Goal: Task Accomplishment & Management: Manage account settings

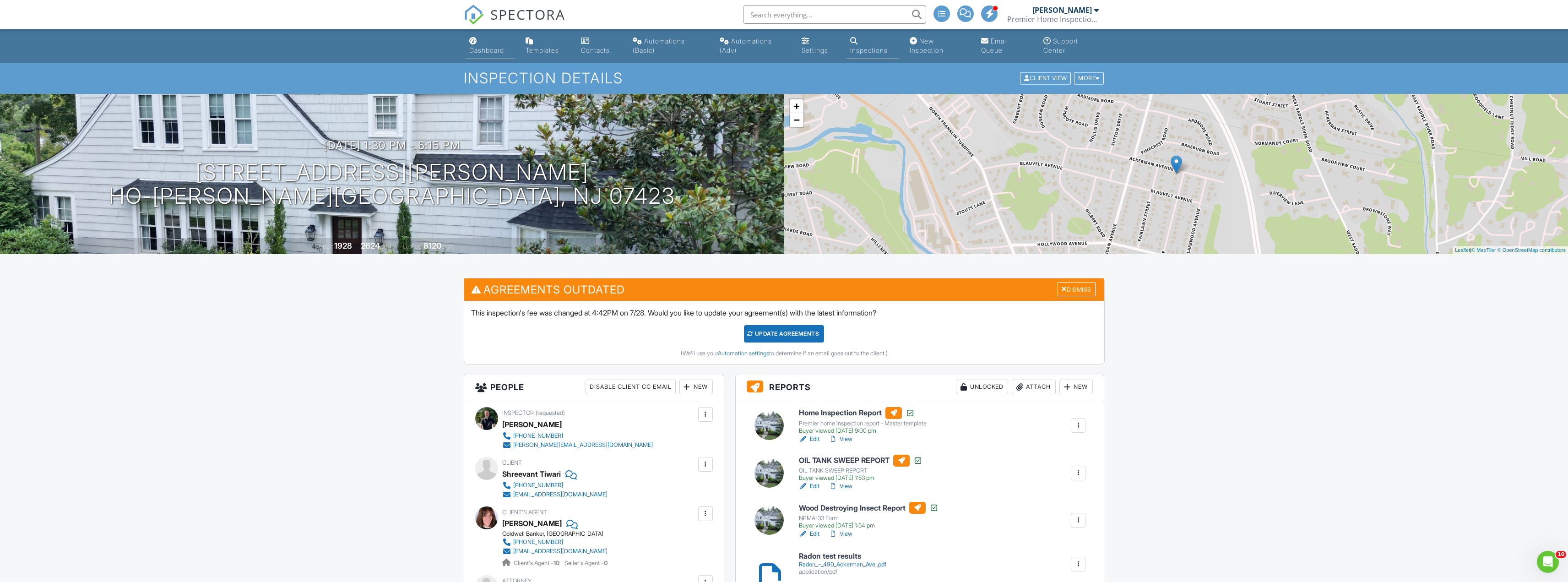
click at [485, 50] on div "Dashboard" at bounding box center [487, 50] width 35 height 8
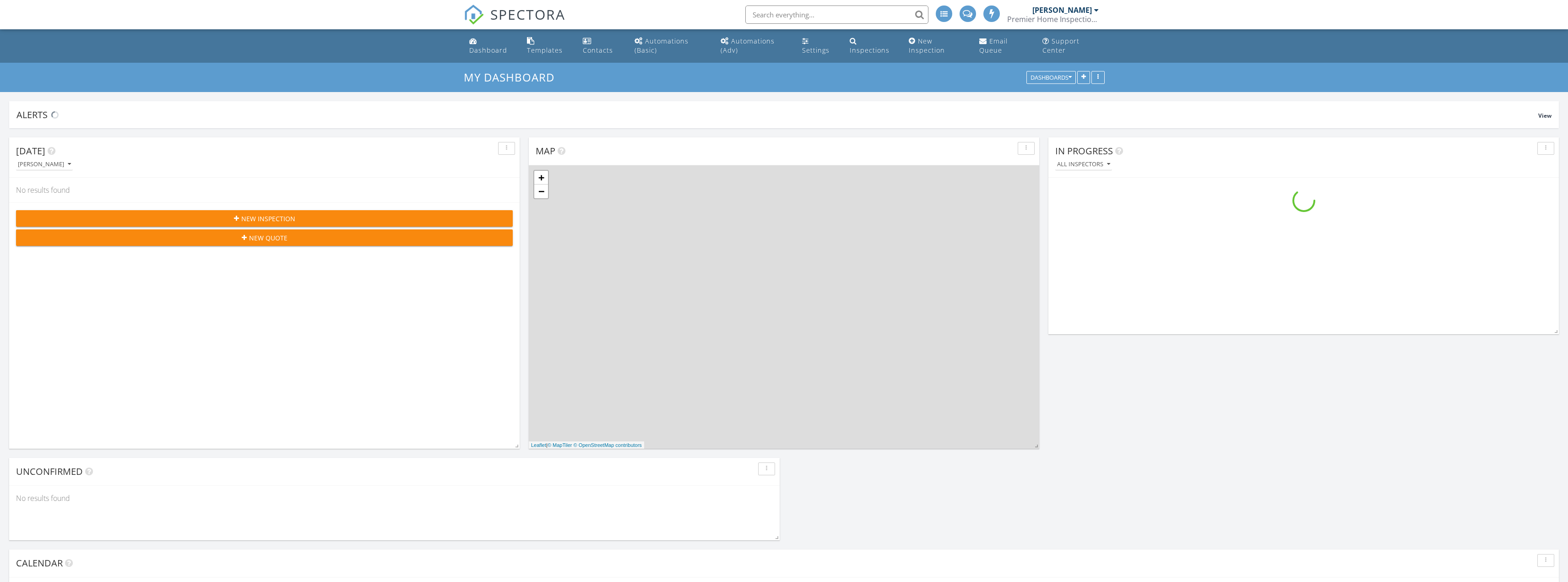
scroll to position [1100, 1583]
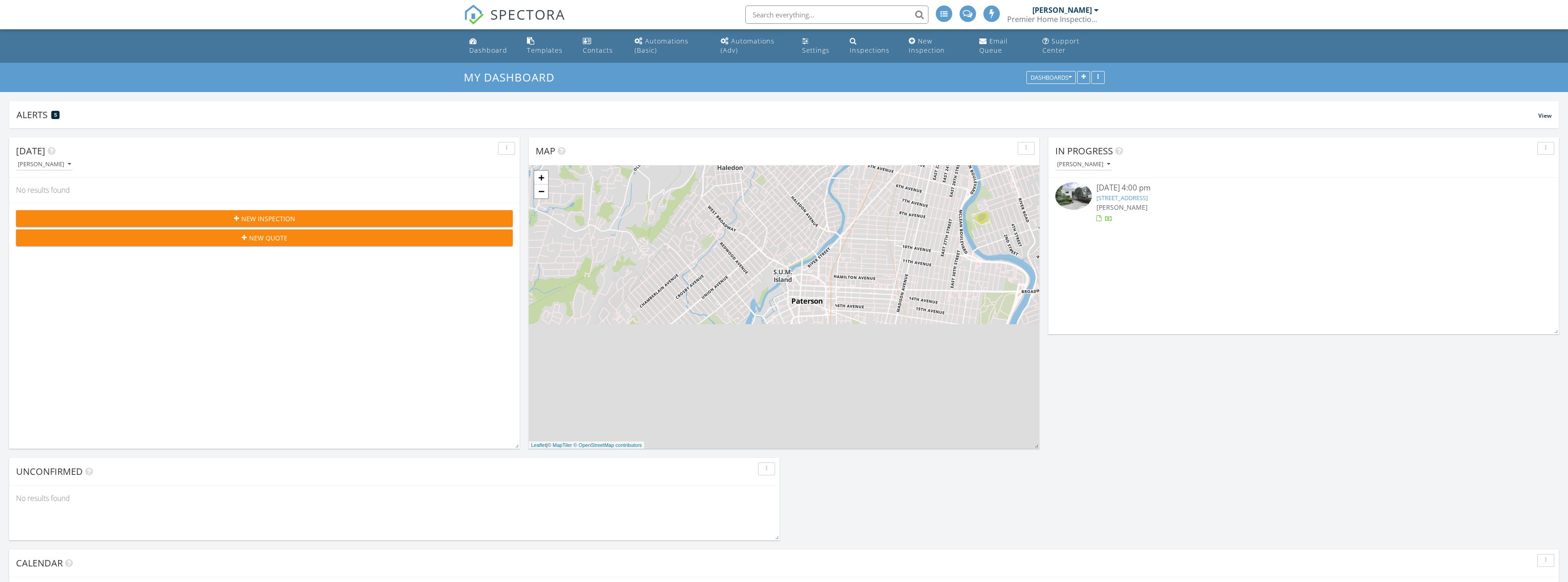
click at [1148, 201] on link "21 Hunter Ridge, Woodcliff Lake, NJ 07677" at bounding box center [1122, 198] width 51 height 9
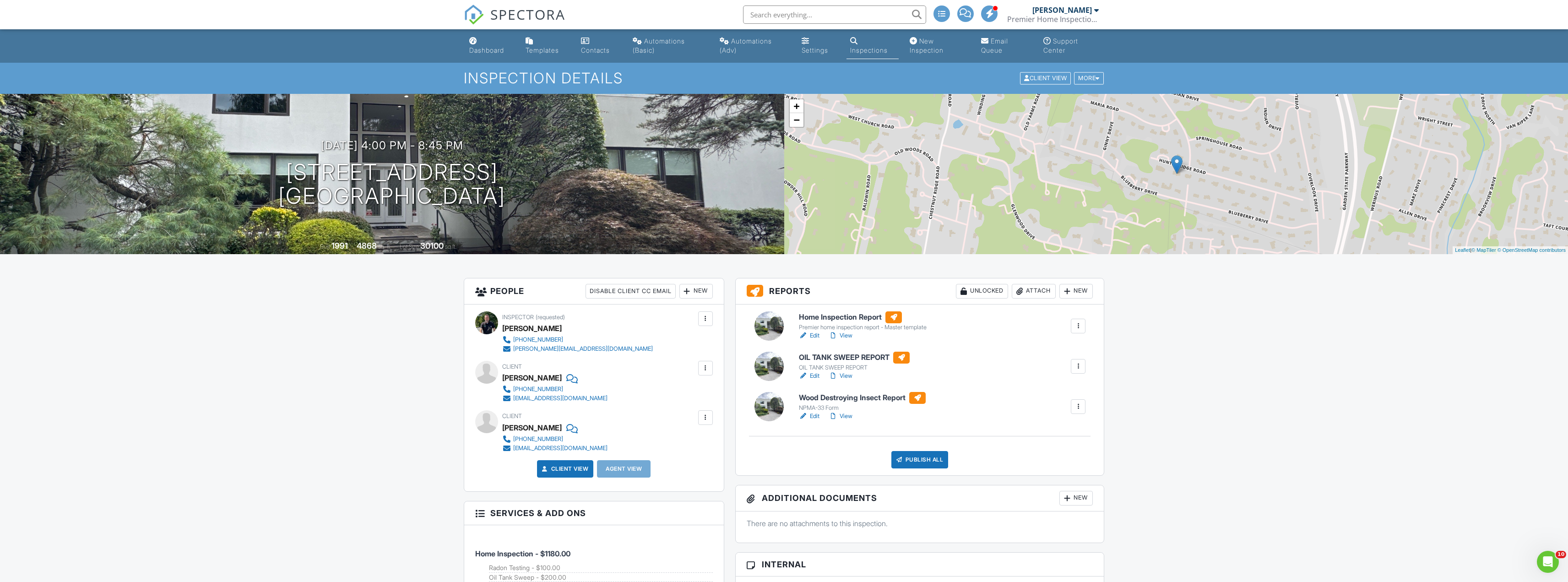
click at [813, 339] on link "Edit" at bounding box center [809, 336] width 21 height 9
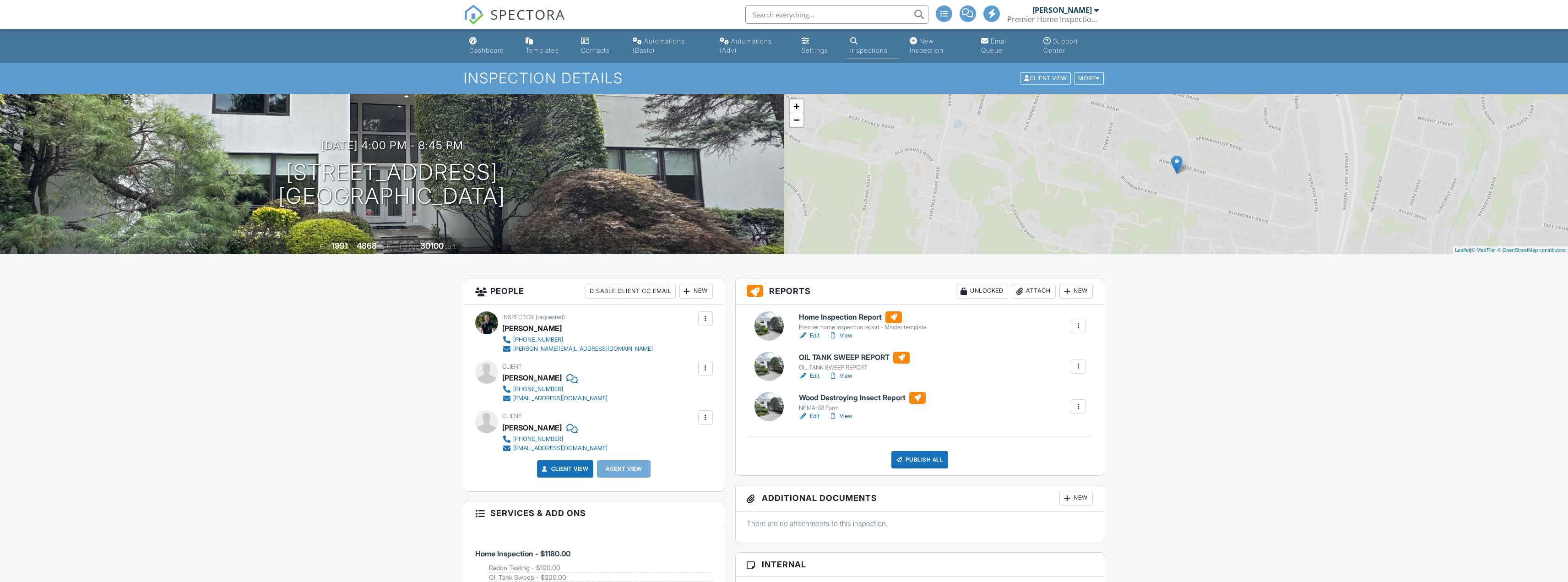
click at [699, 293] on div "New" at bounding box center [695, 291] width 33 height 15
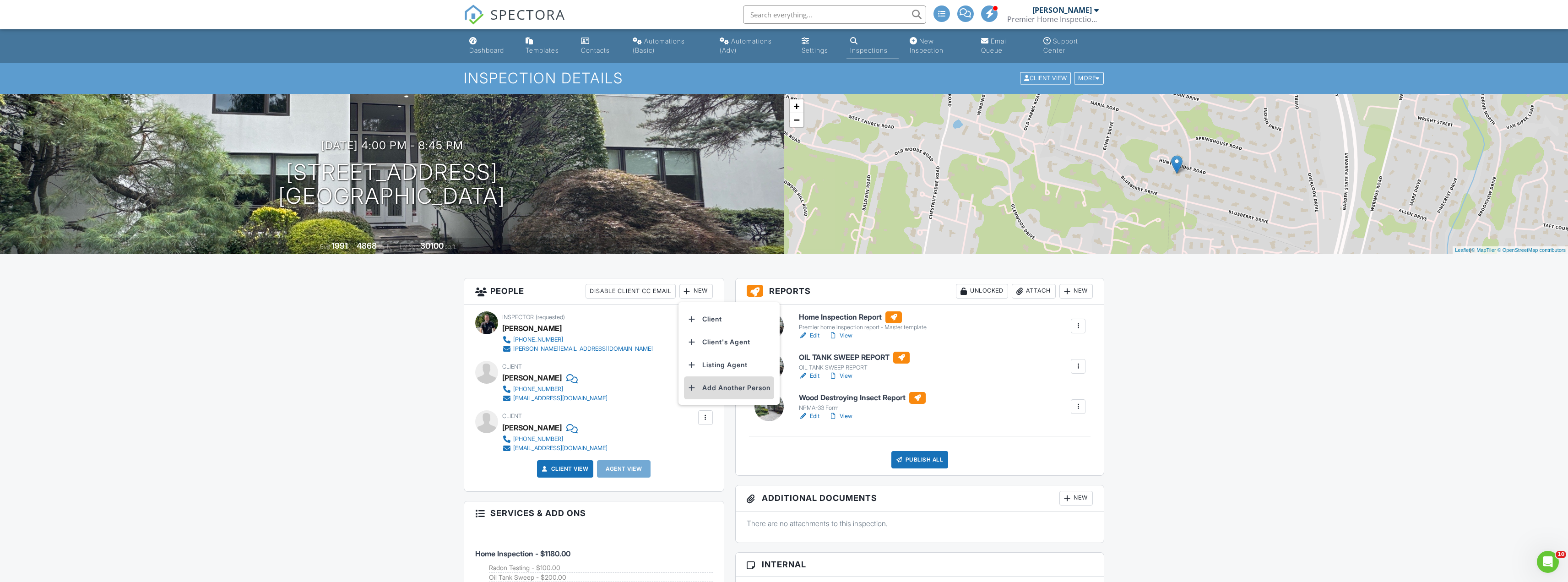
click at [727, 388] on li "Add Another Person" at bounding box center [729, 388] width 90 height 23
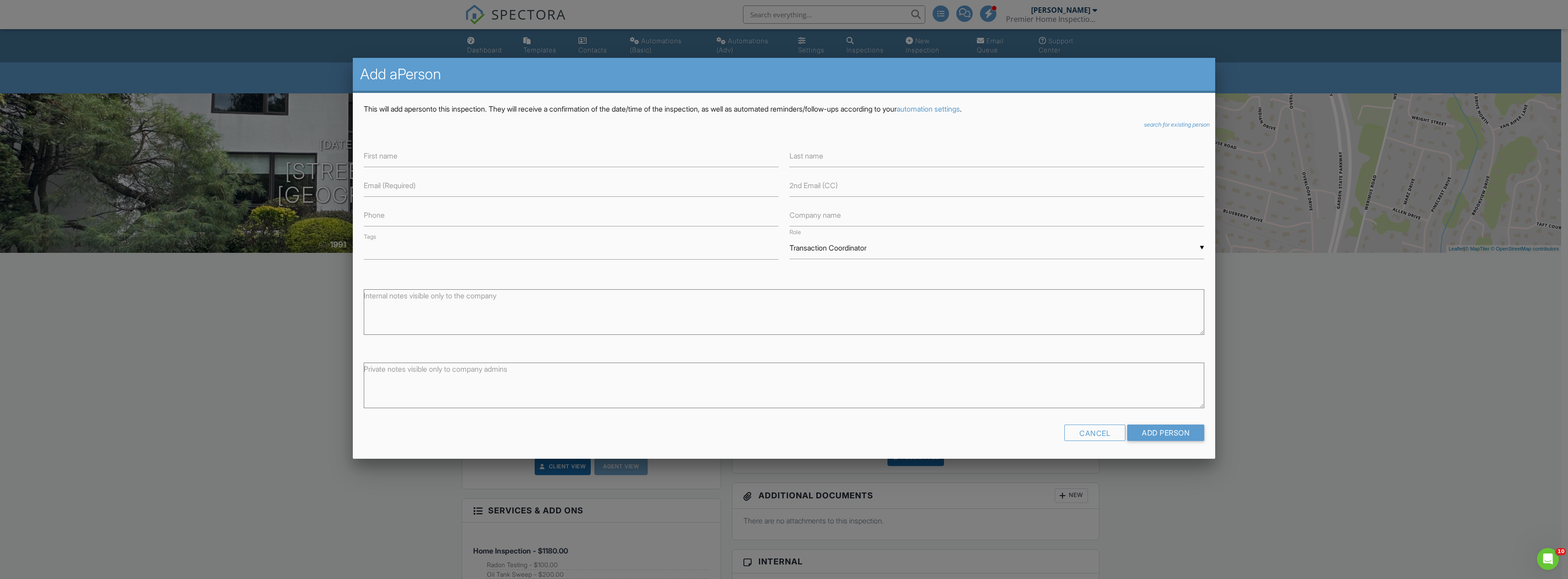
click at [1159, 124] on icon "search for existing person" at bounding box center [1177, 124] width 66 height 7
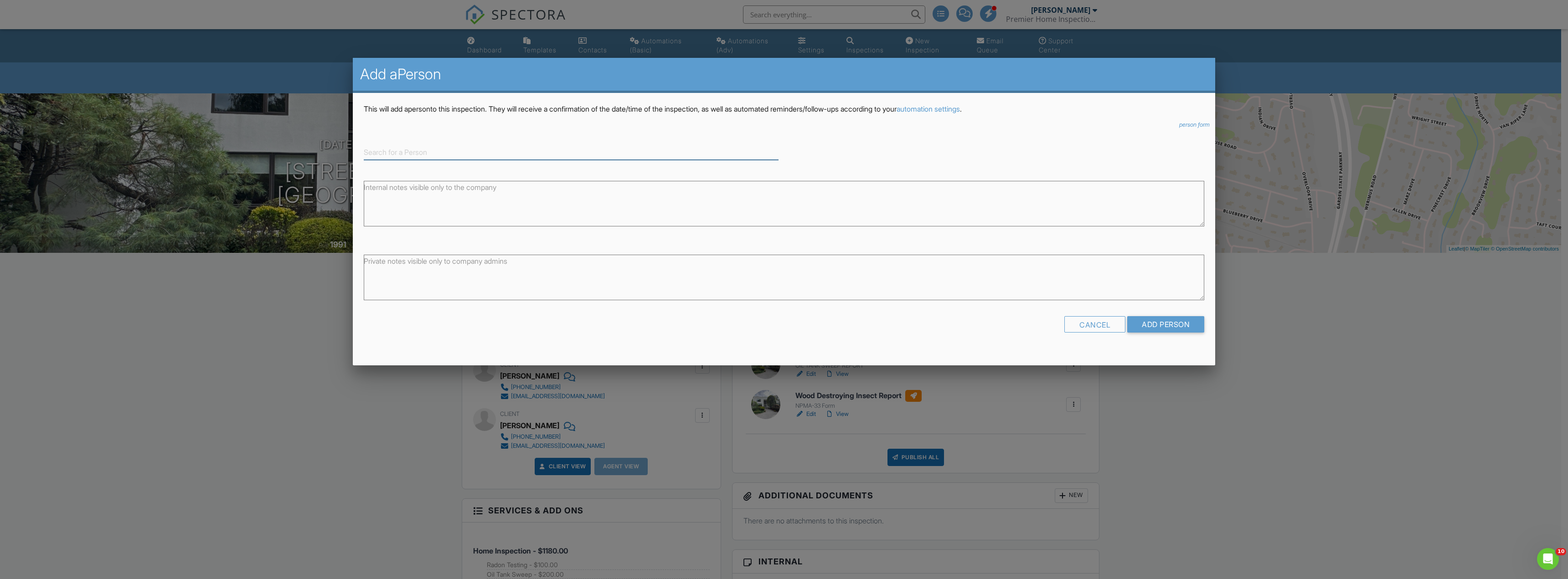
click at [535, 149] on input at bounding box center [571, 152] width 415 height 15
click at [509, 170] on div "[PERSON_NAME]" at bounding box center [571, 167] width 411 height 10
type input "[PERSON_NAME]"
click at [1163, 333] on input "Add Person" at bounding box center [1166, 333] width 77 height 16
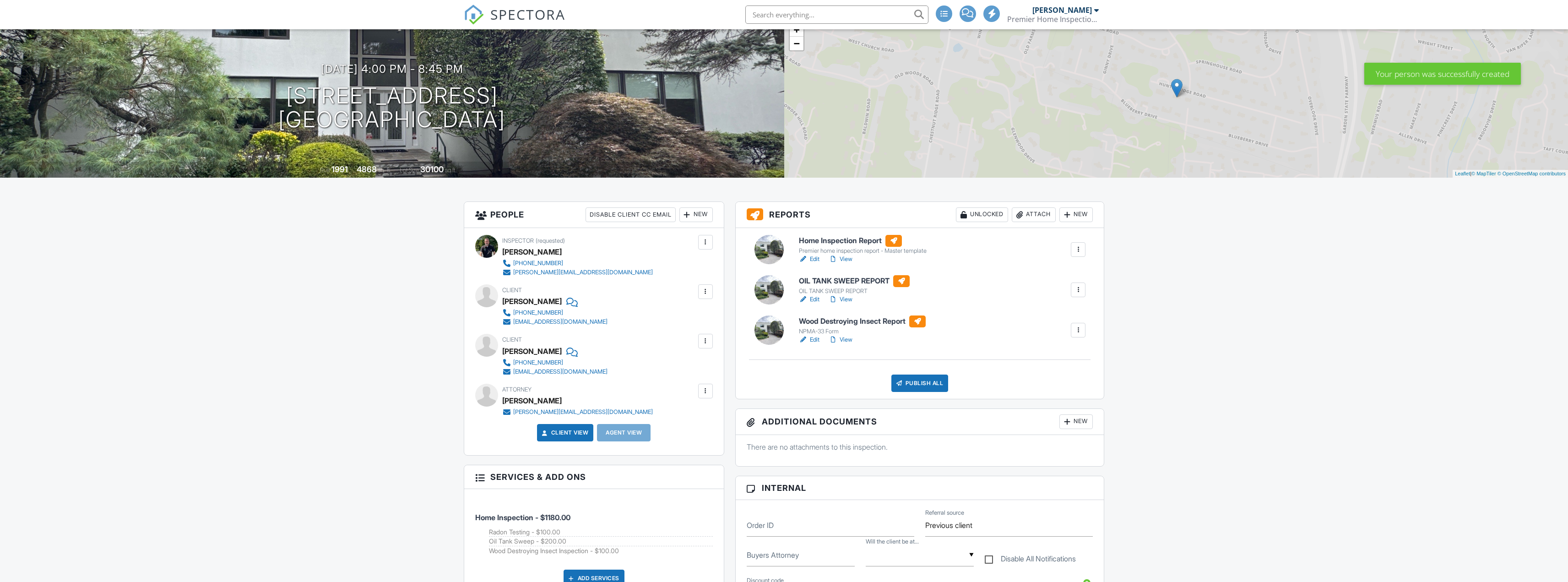
click at [812, 300] on link "Edit" at bounding box center [809, 300] width 21 height 9
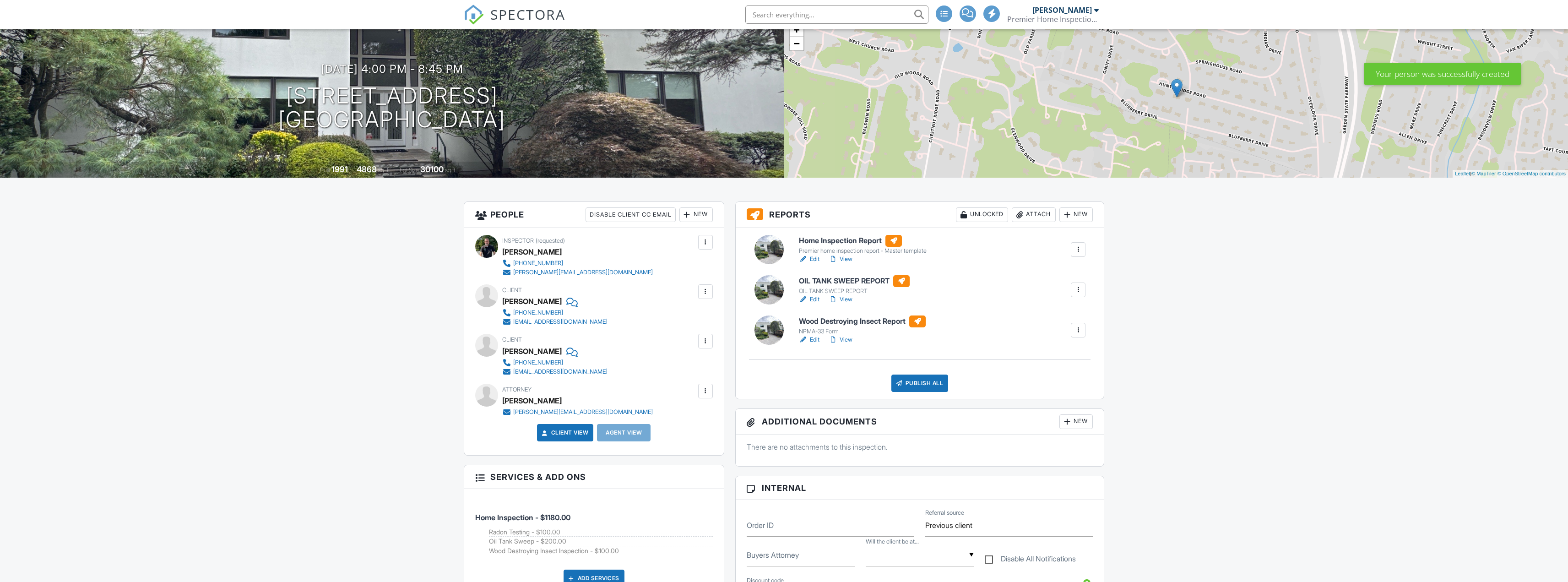
scroll to position [76, 0]
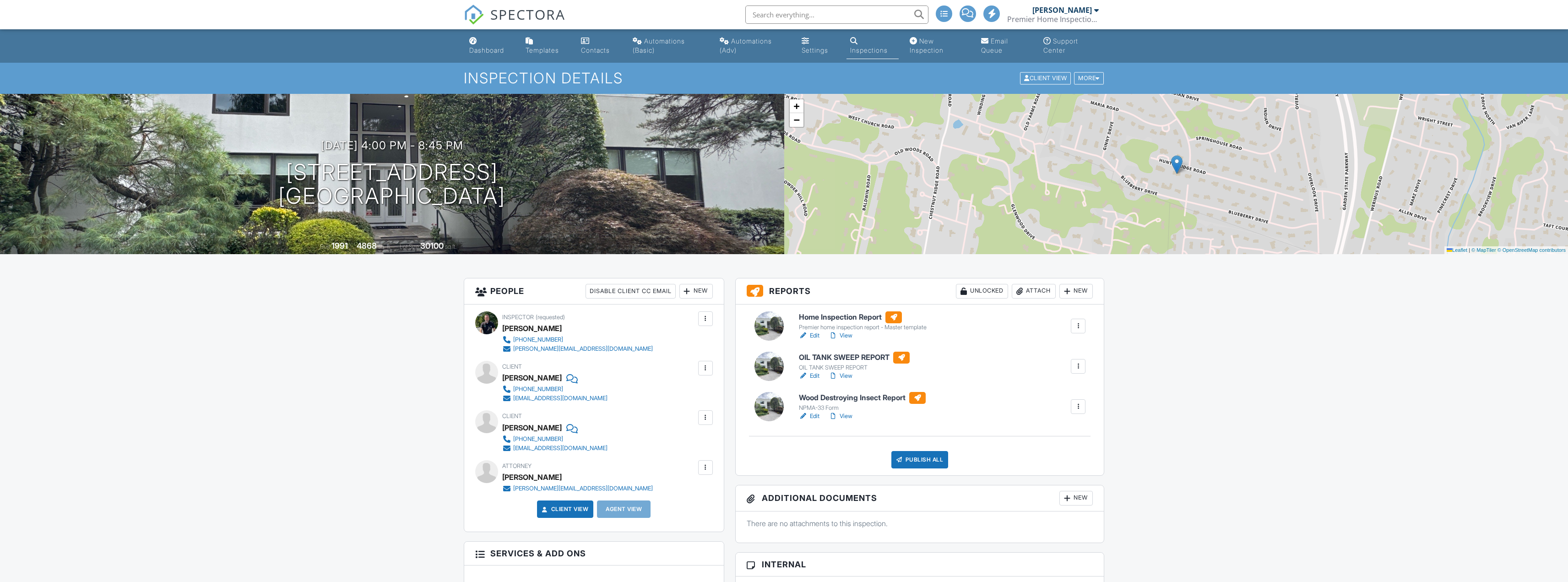
click at [813, 417] on link "Edit" at bounding box center [809, 416] width 21 height 9
click at [934, 458] on div "Publish All" at bounding box center [920, 460] width 57 height 17
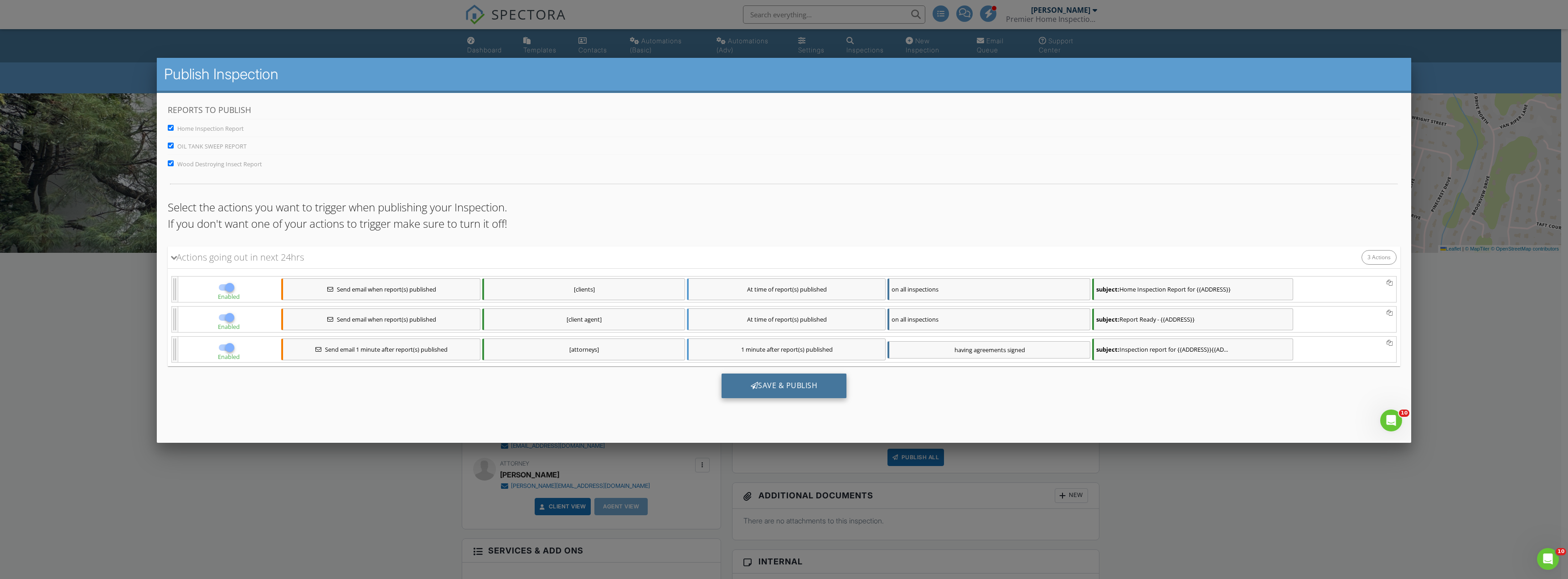
click at [815, 381] on div "Save & Publish" at bounding box center [784, 386] width 125 height 25
